Goal: Task Accomplishment & Management: Use online tool/utility

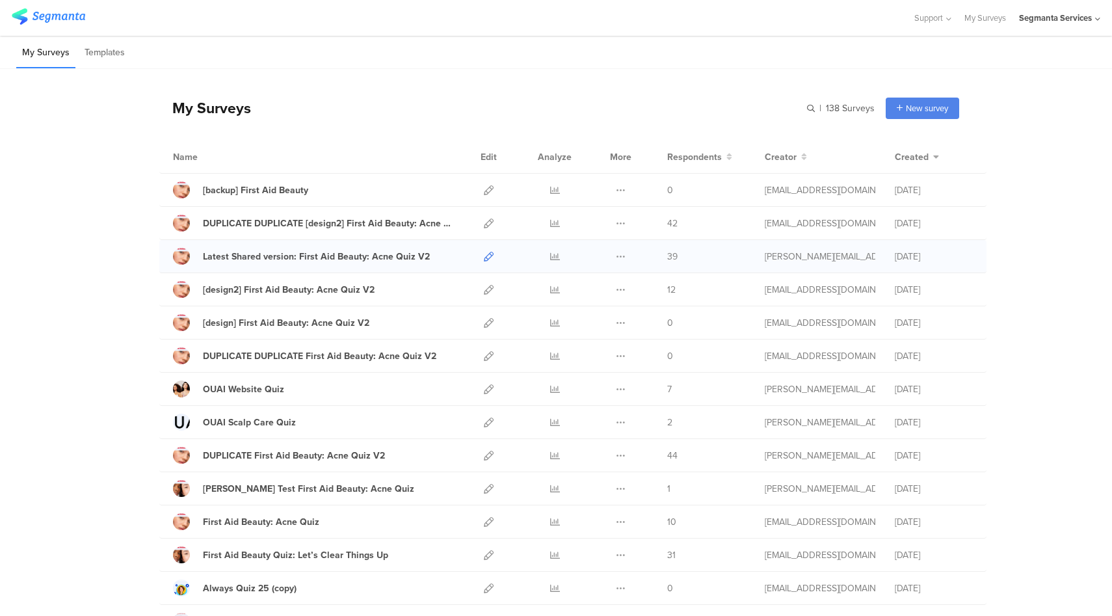
click at [484, 258] on icon at bounding box center [489, 257] width 10 height 10
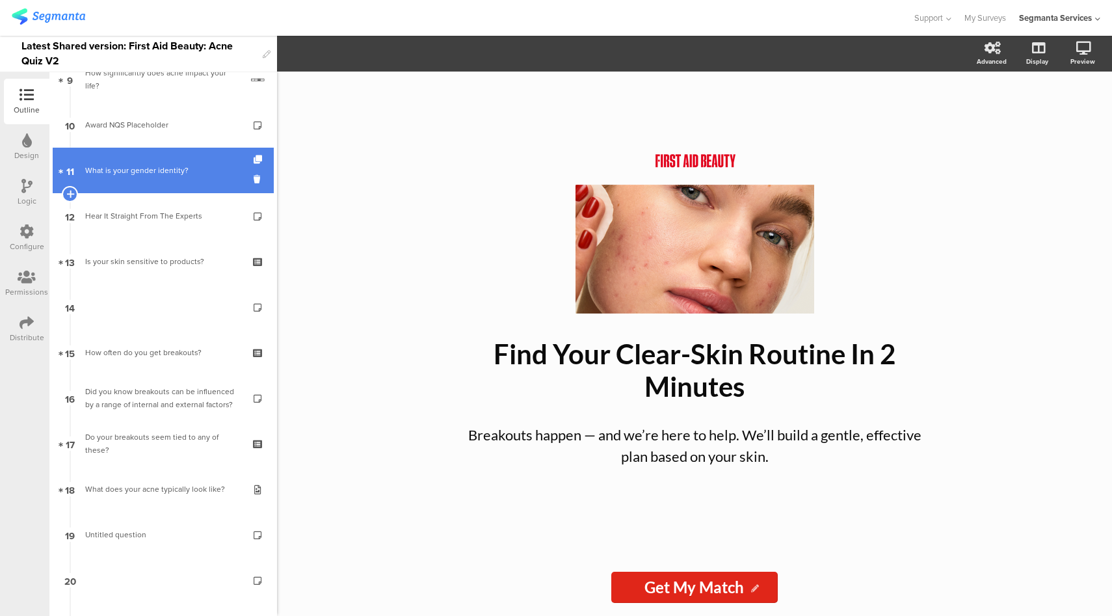
scroll to position [423, 0]
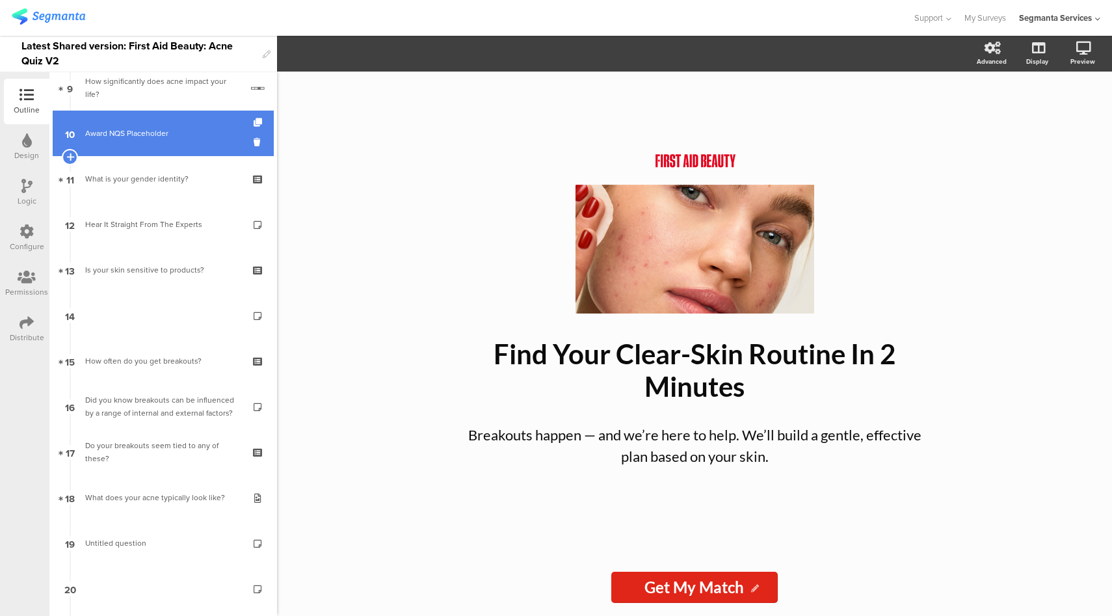
click at [137, 138] on div "Award NQS Placeholder" at bounding box center [162, 133] width 155 height 13
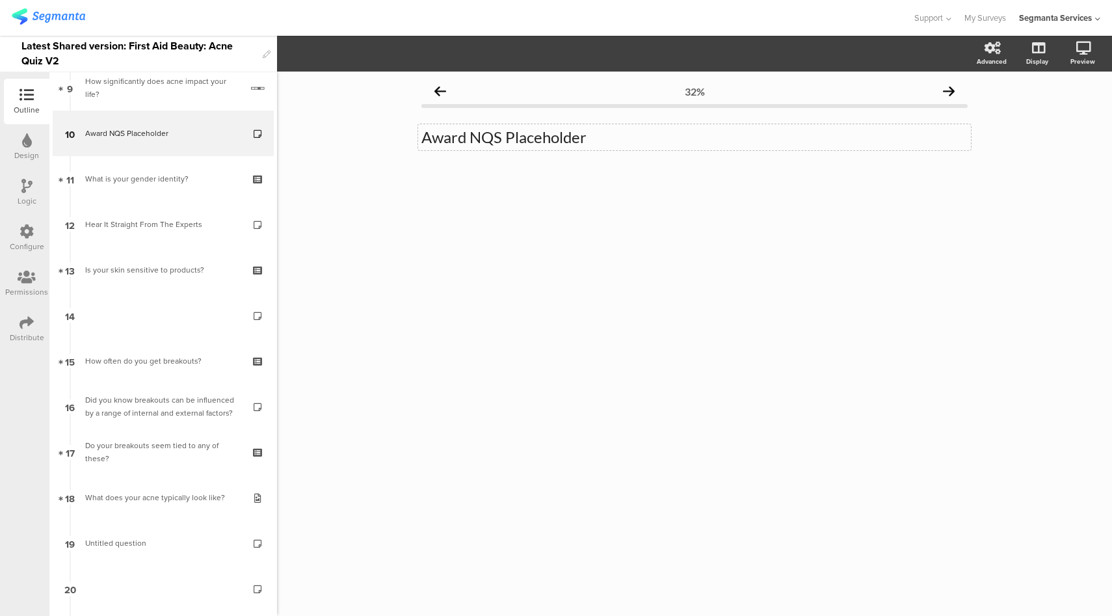
click at [523, 140] on p "Award NQS Placeholder" at bounding box center [694, 137] width 546 height 20
drag, startPoint x: 423, startPoint y: 138, endPoint x: 423, endPoint y: 153, distance: 14.3
click at [423, 138] on p "Award NQS Placeholder" at bounding box center [694, 137] width 546 height 20
click at [1037, 118] on icon at bounding box center [1036, 116] width 14 height 12
